Goal: Task Accomplishment & Management: Manage account settings

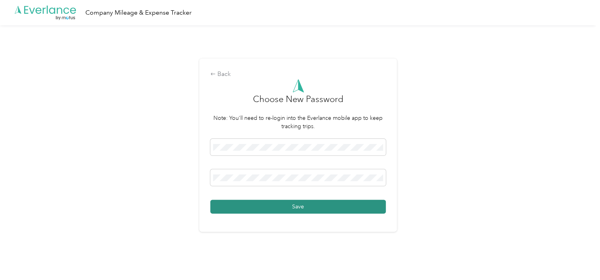
click at [332, 207] on button "Save" at bounding box center [297, 206] width 175 height 14
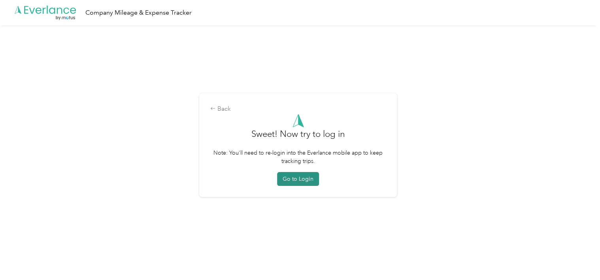
click at [305, 179] on button "Go to Login" at bounding box center [298, 179] width 42 height 14
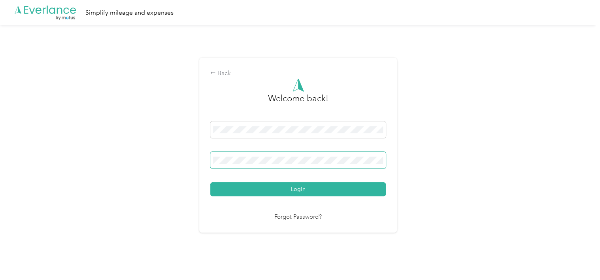
click at [280, 154] on span at bounding box center [297, 160] width 175 height 17
click at [210, 182] on button "Login" at bounding box center [297, 189] width 175 height 14
